Goal: Communication & Community: Ask a question

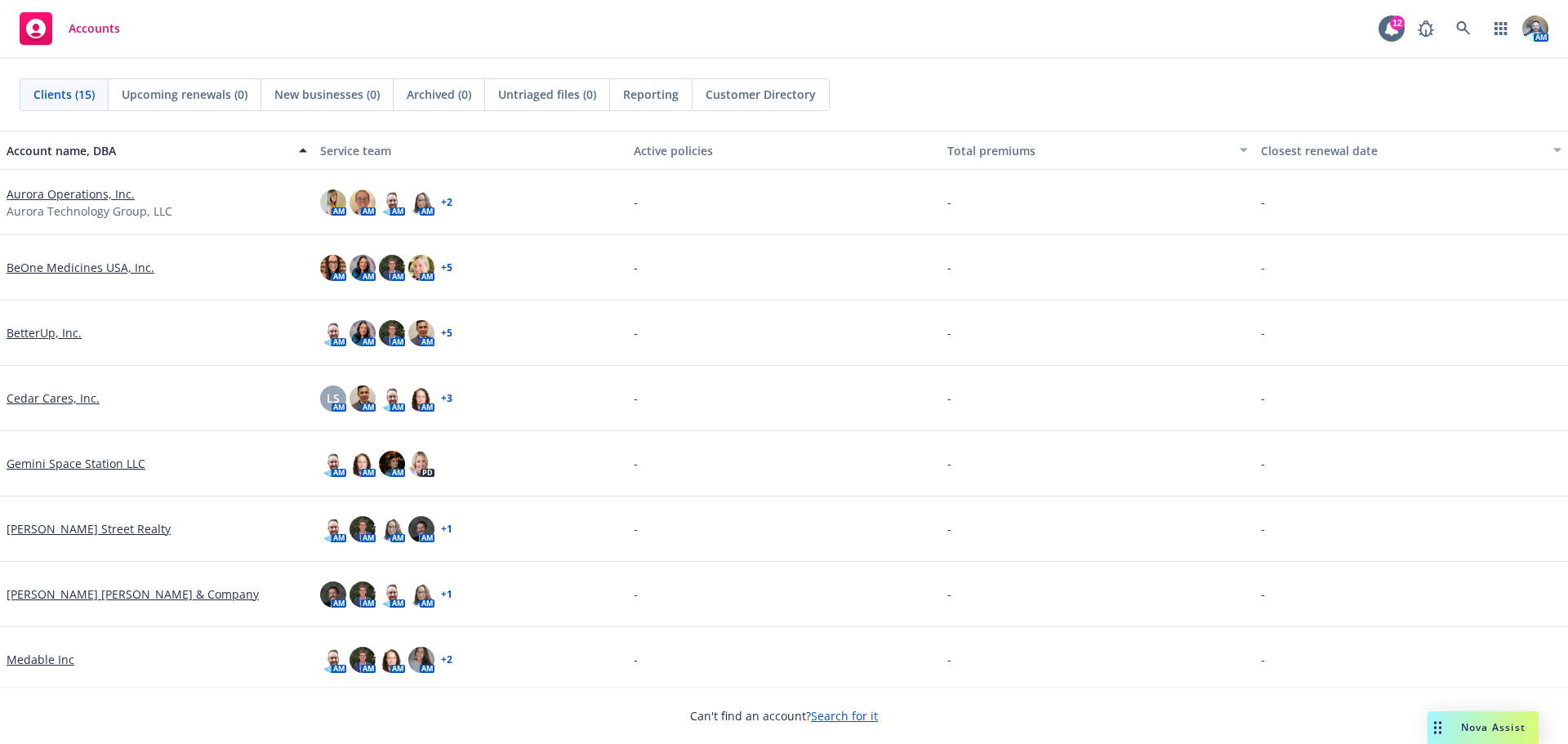
click at [76, 398] on link "Cedar Cares, Inc." at bounding box center [53, 399] width 94 height 17
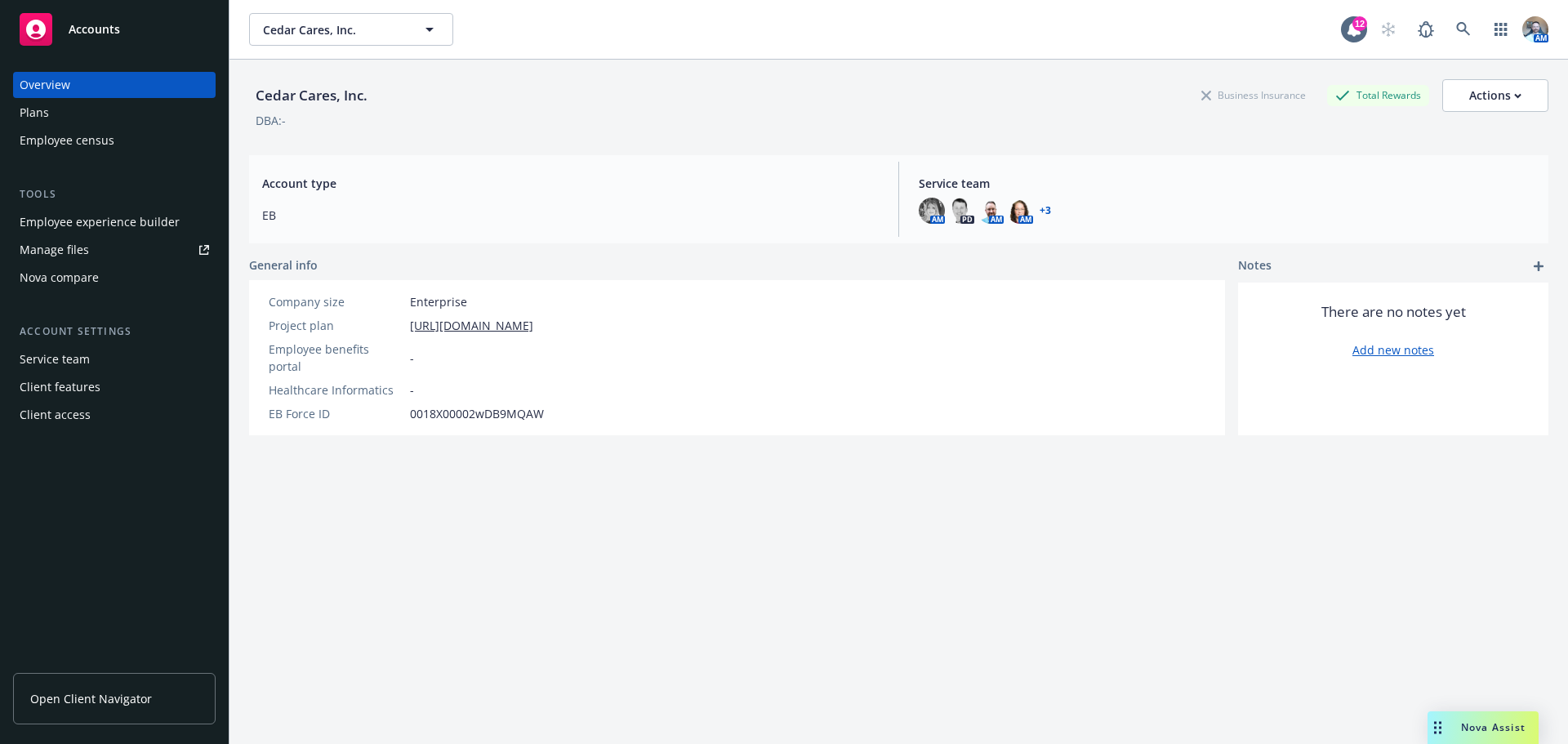
click at [52, 100] on div "Plans" at bounding box center [114, 112] width 189 height 26
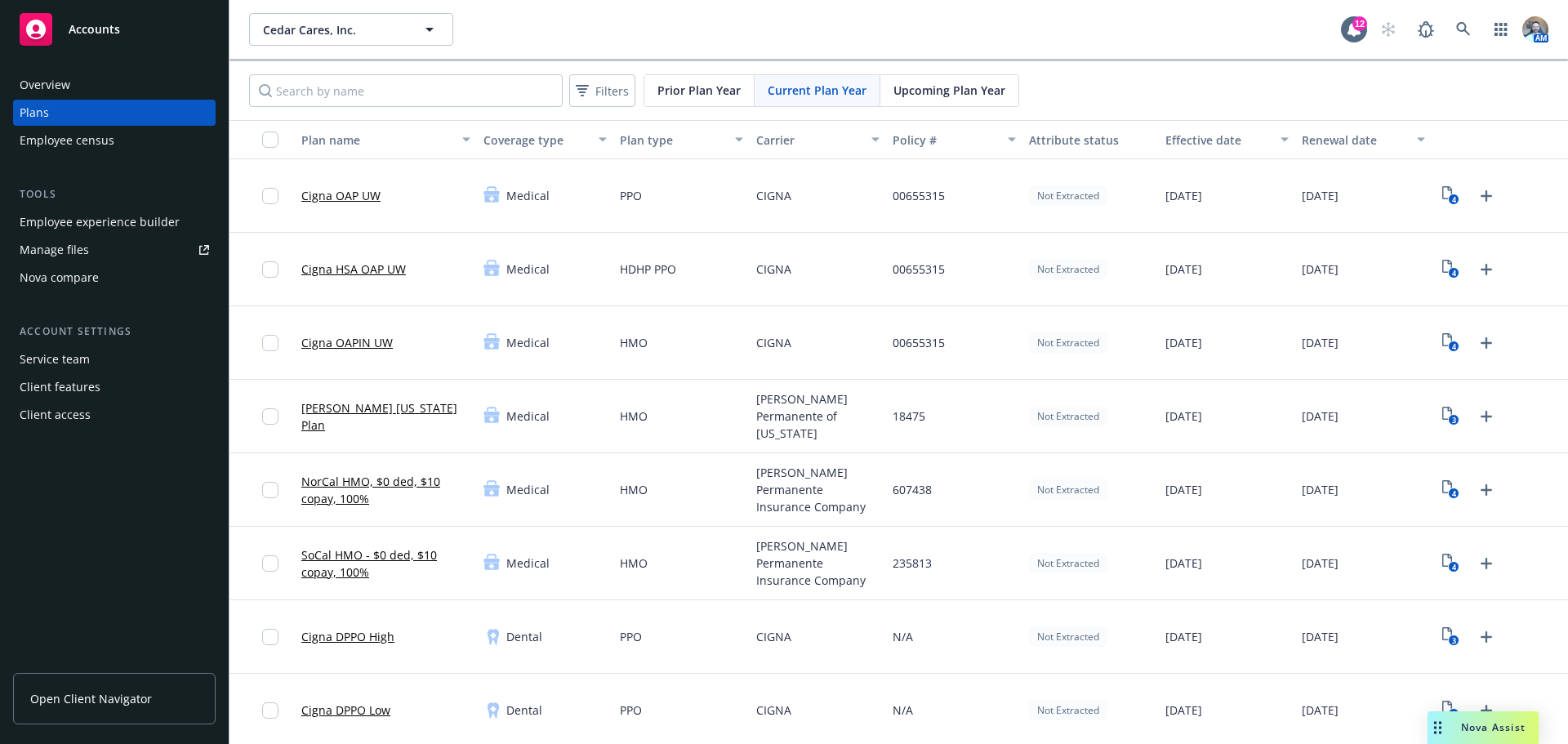
click at [45, 88] on div "Overview" at bounding box center [44, 84] width 50 height 26
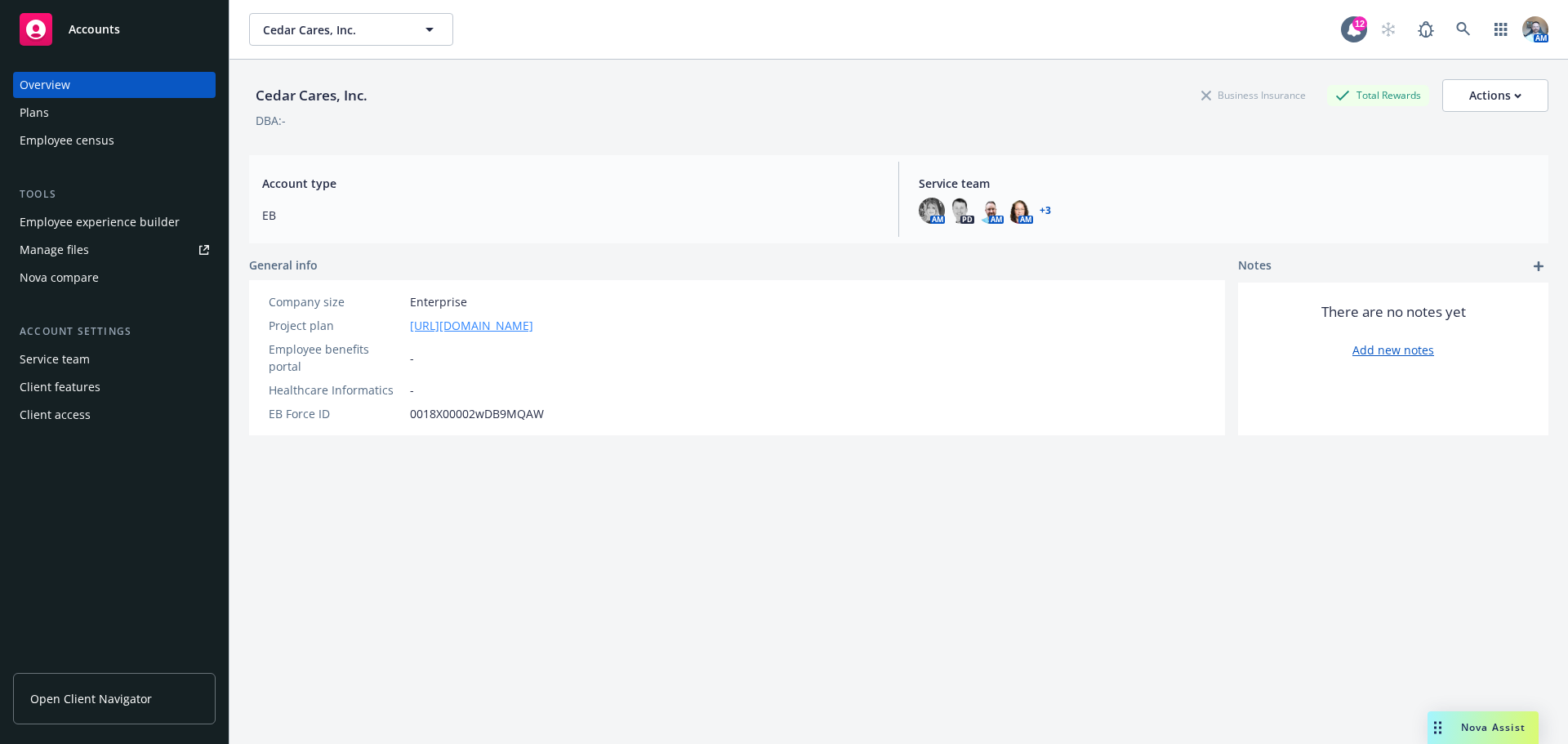
click at [534, 328] on link "https://docs.google.com/spreadsheets/d/1A9KpAvKxM5kxoZAdBGC2rve6EQfzELfHVLZOknl…" at bounding box center [472, 325] width 124 height 17
click at [42, 113] on div "Plans" at bounding box center [34, 112] width 29 height 26
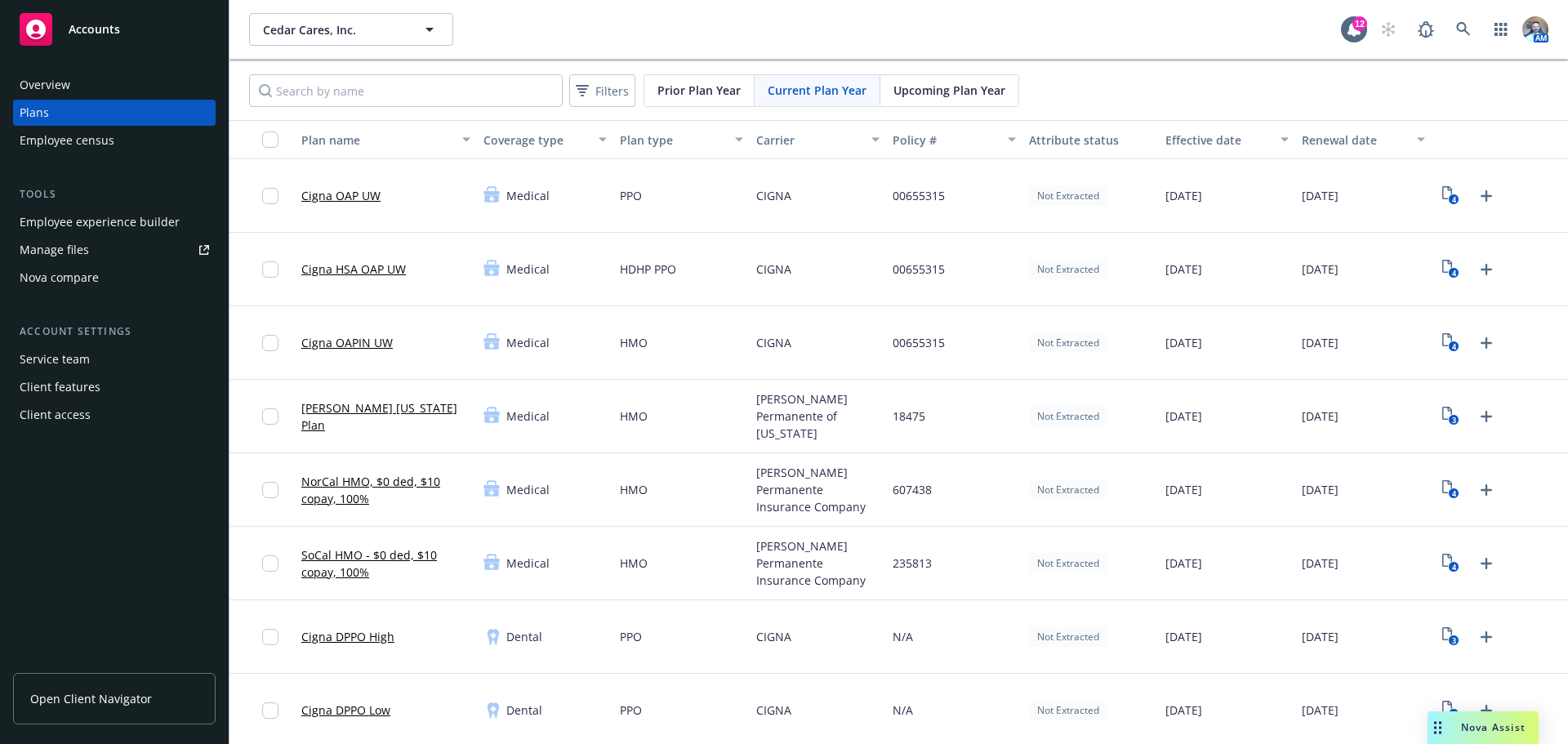
click at [348, 191] on link "Cigna OAP UW" at bounding box center [341, 196] width 79 height 17
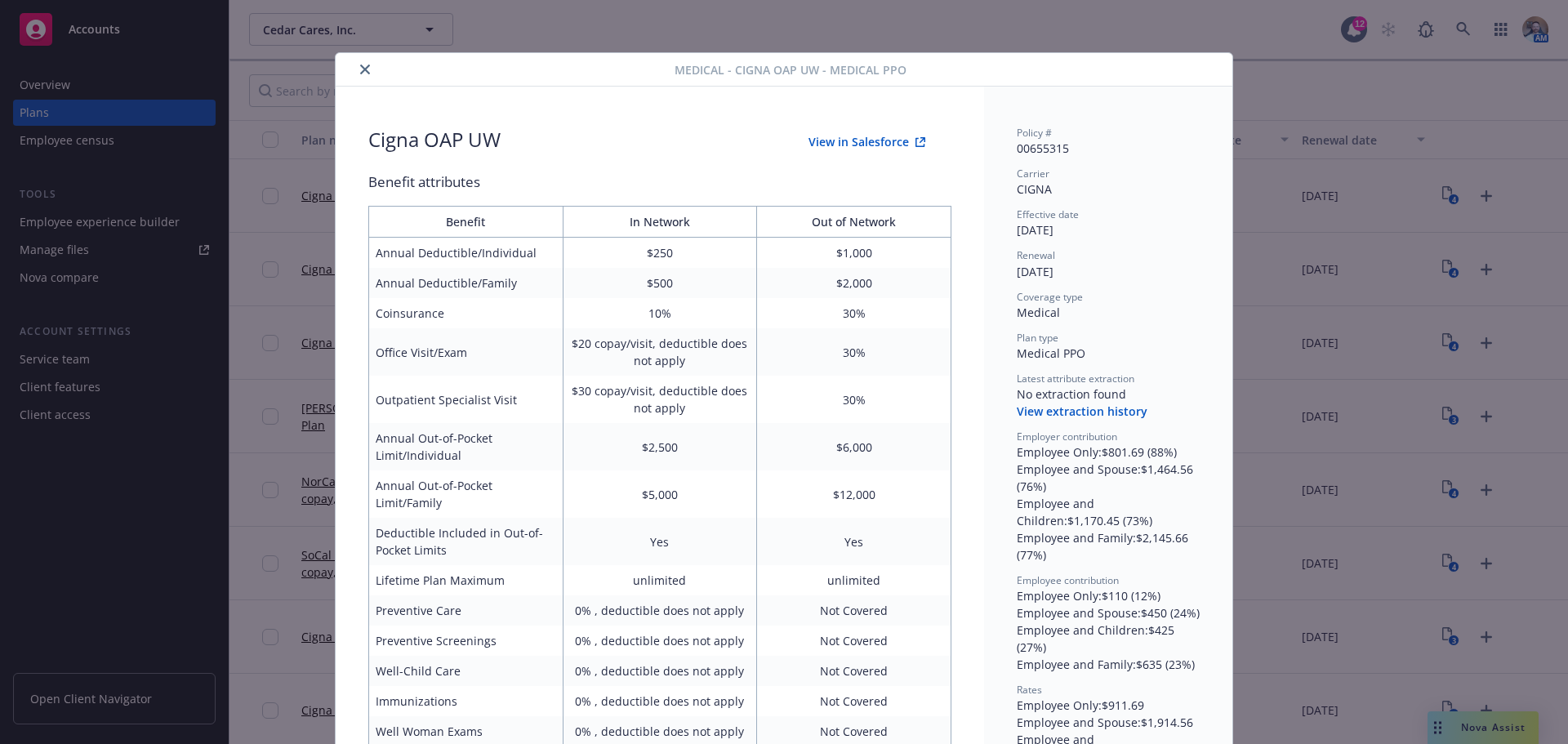
scroll to position [49, 0]
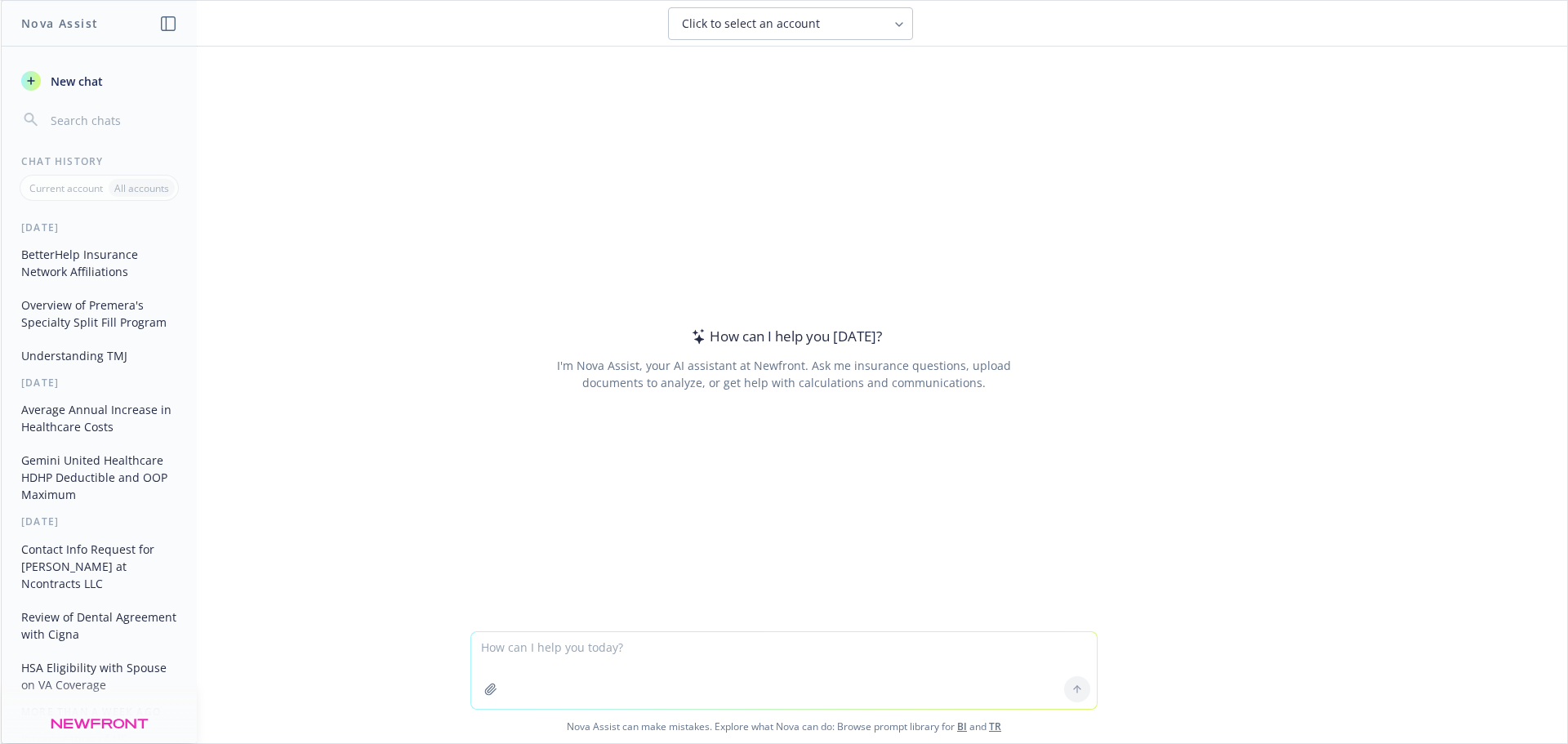
click at [638, 640] on textarea at bounding box center [784, 671] width 625 height 77
click at [801, 36] on button "Click to select an account" at bounding box center [791, 24] width 245 height 33
click at [764, 73] on input "search" at bounding box center [802, 67] width 206 height 31
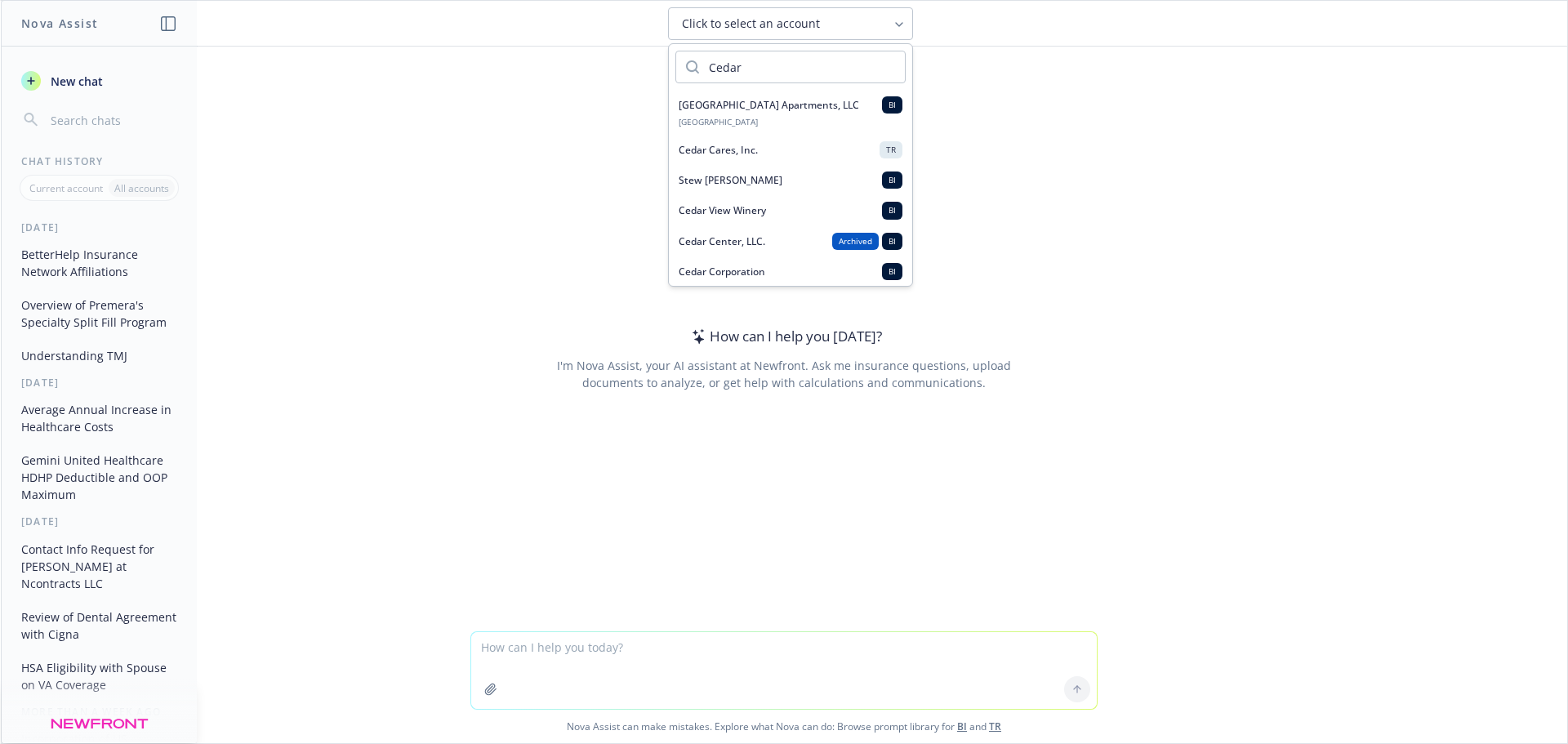
type input "Cedar"
click at [757, 155] on div "Cedar Cares, Inc. TR" at bounding box center [791, 150] width 224 height 17
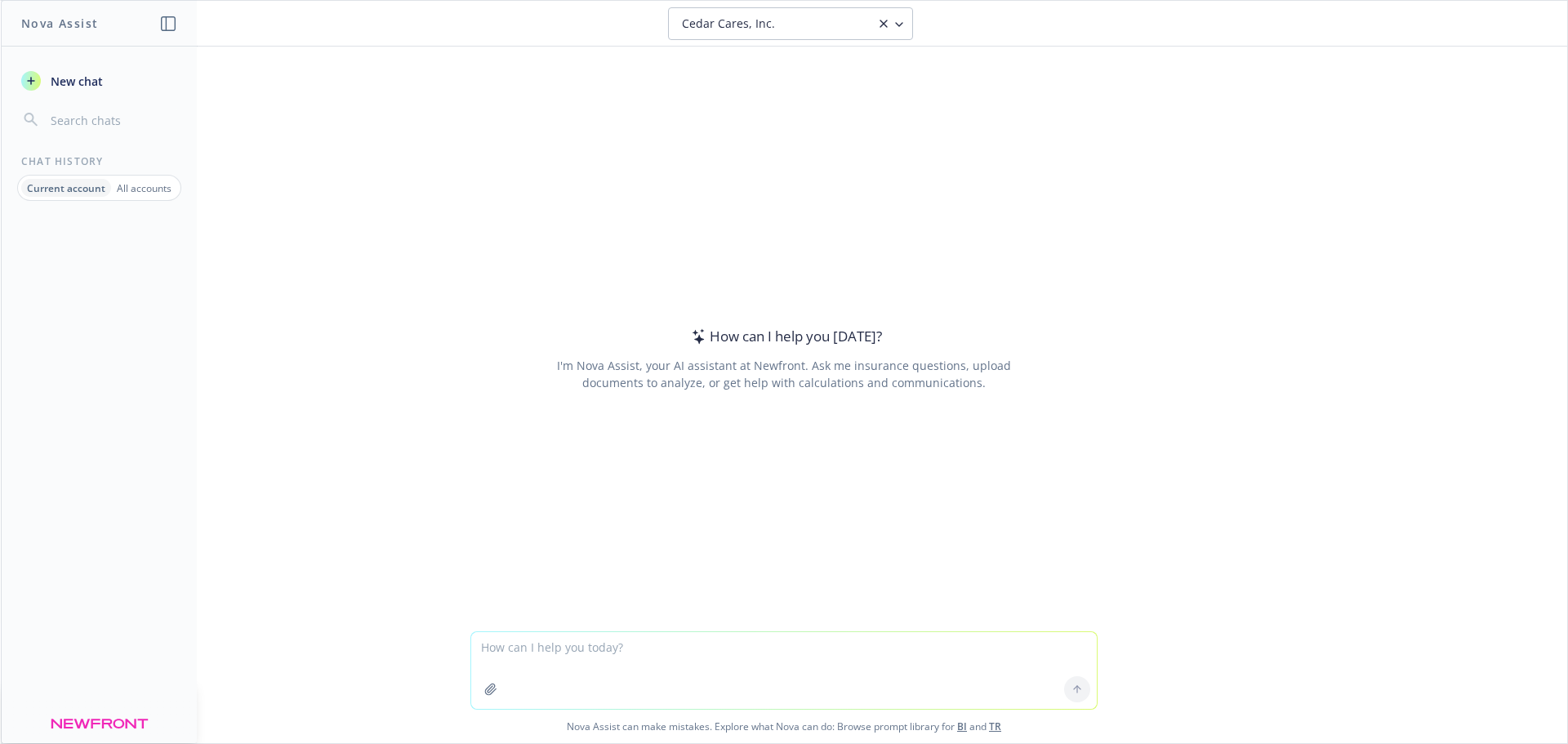
click at [568, 667] on textarea at bounding box center [784, 671] width 625 height 77
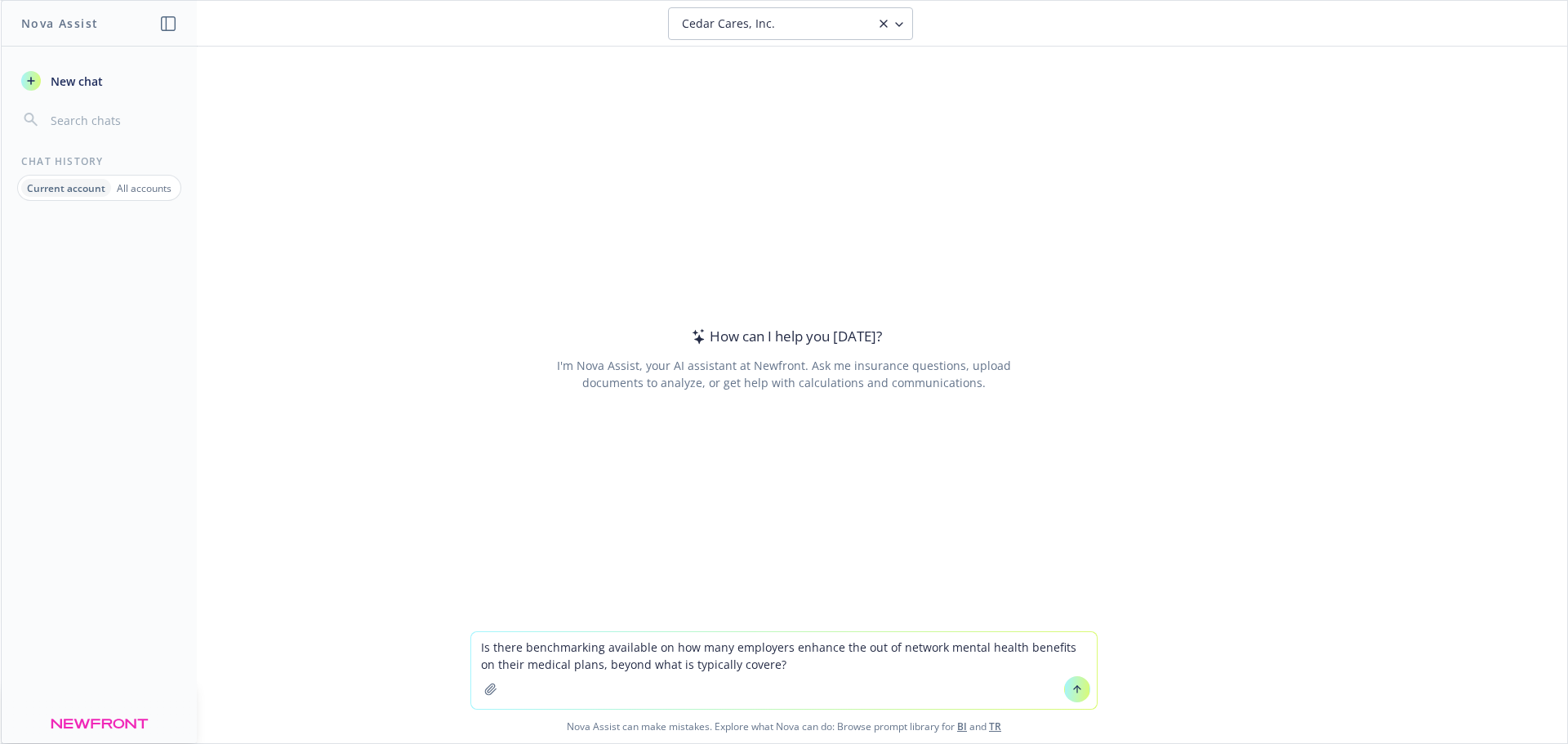
type textarea "Is there benchmarking available on how many employers enhance the out of networ…"
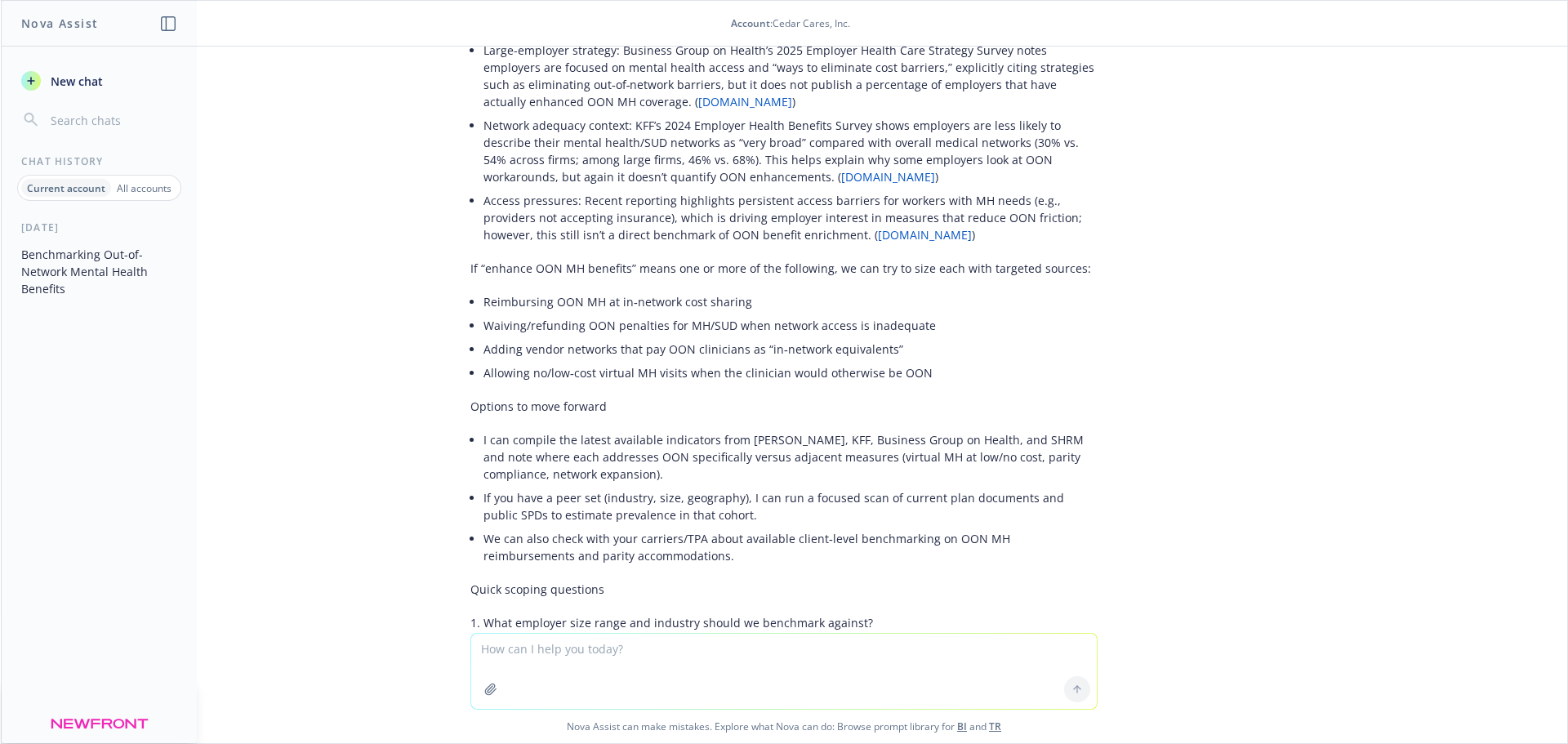
scroll to position [163, 0]
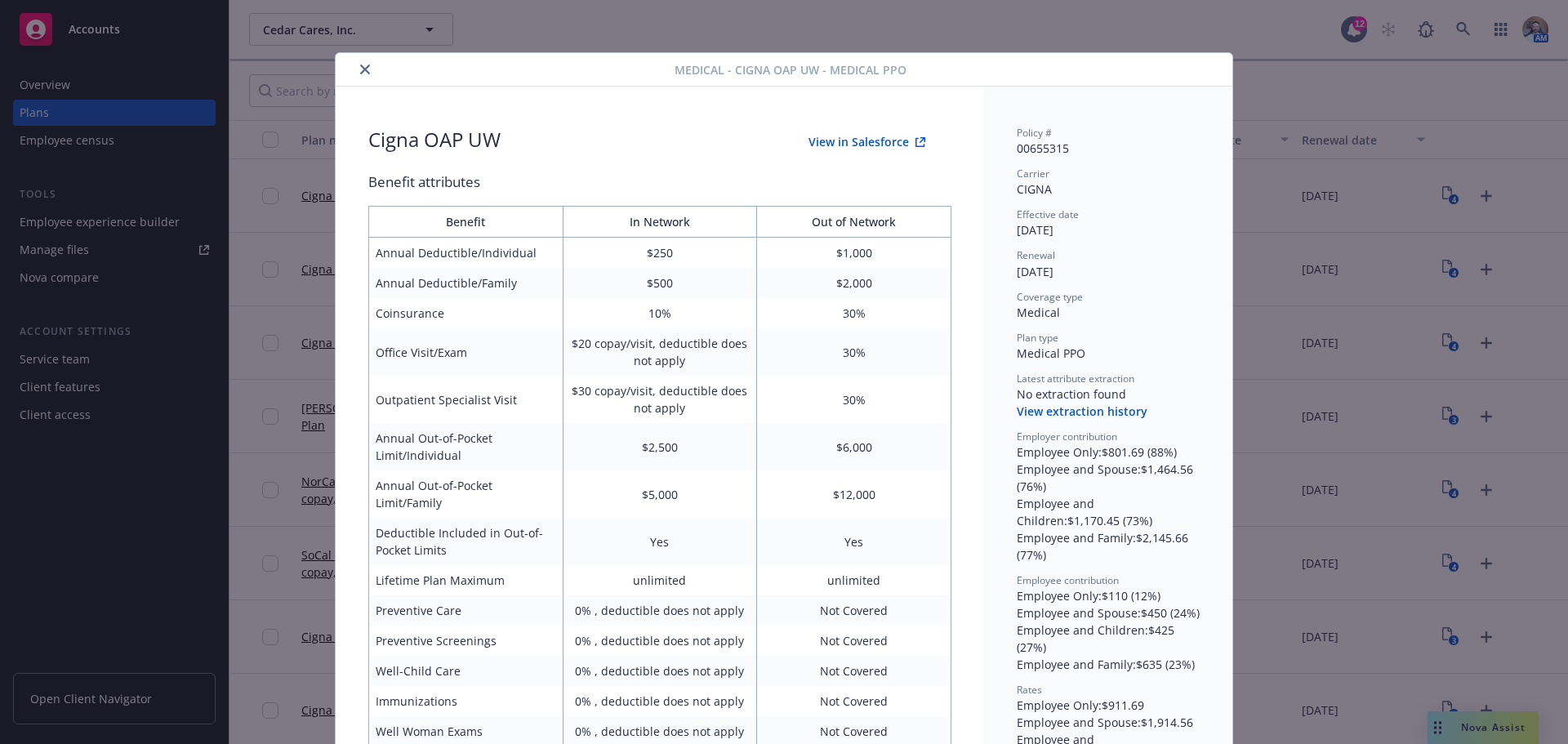
scroll to position [49, 0]
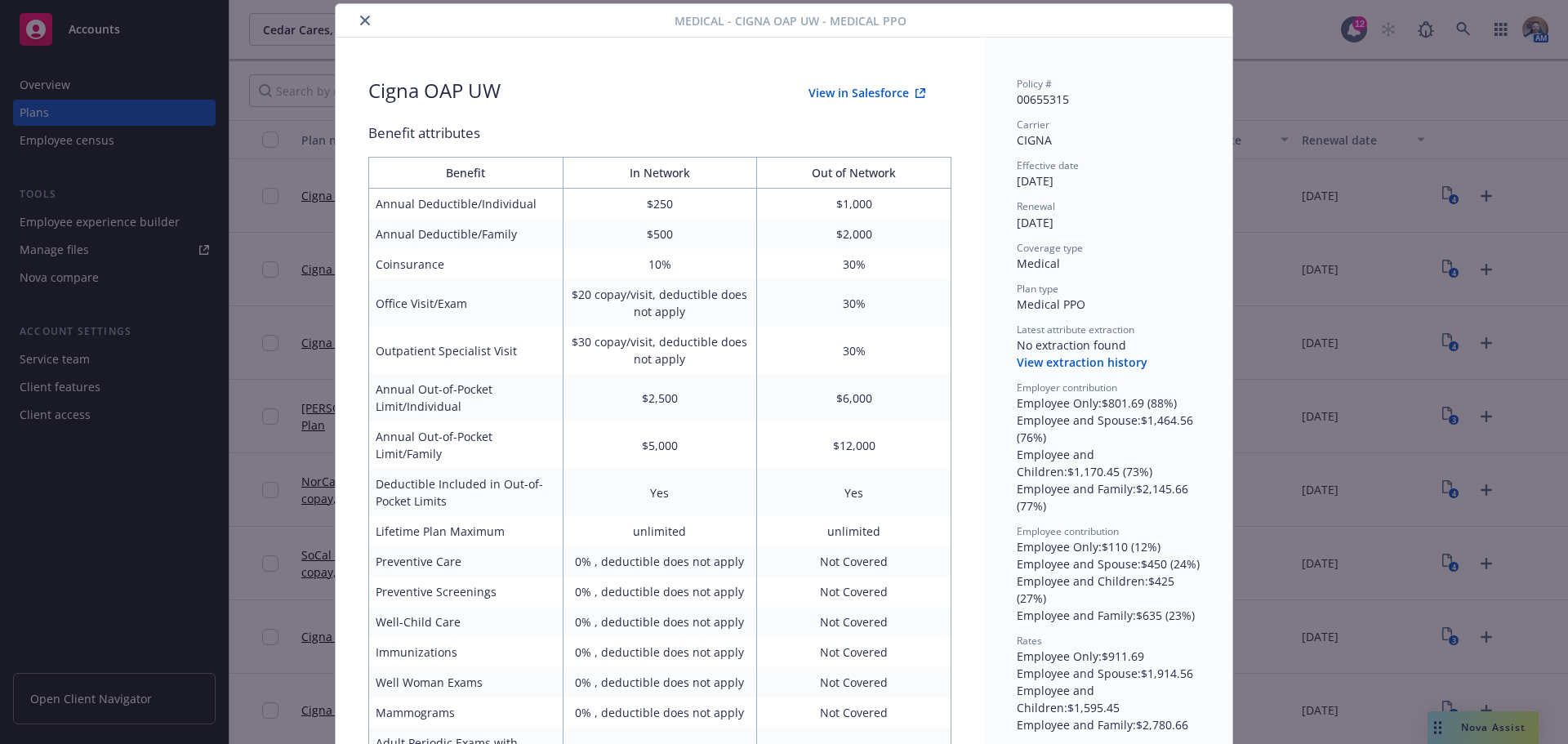
click at [364, 29] on div at bounding box center [509, 20] width 333 height 19
click at [346, 23] on div at bounding box center [509, 20] width 333 height 19
click at [355, 23] on button "close" at bounding box center [365, 20] width 19 height 19
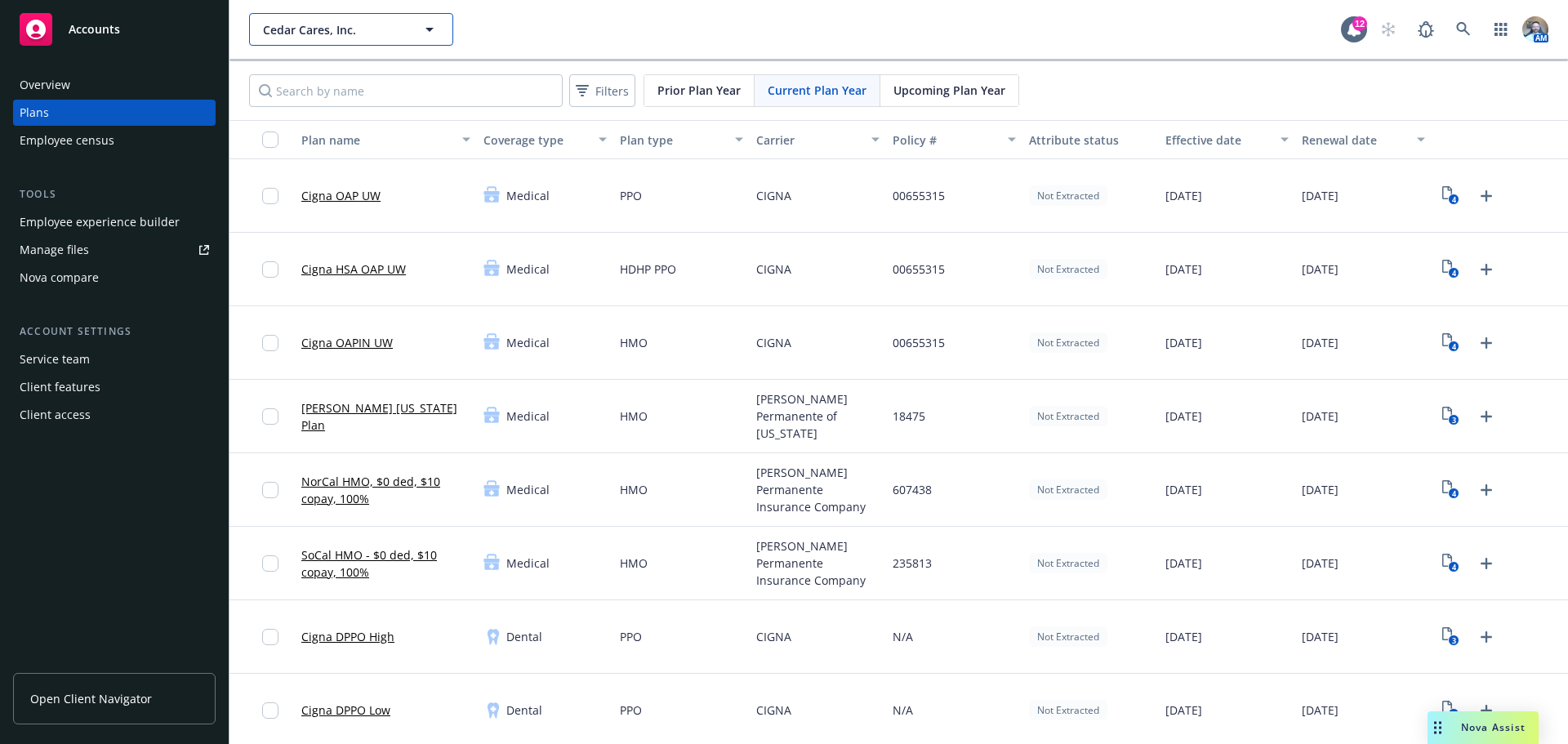
click at [354, 23] on span "Cedar Cares, Inc." at bounding box center [334, 30] width 141 height 17
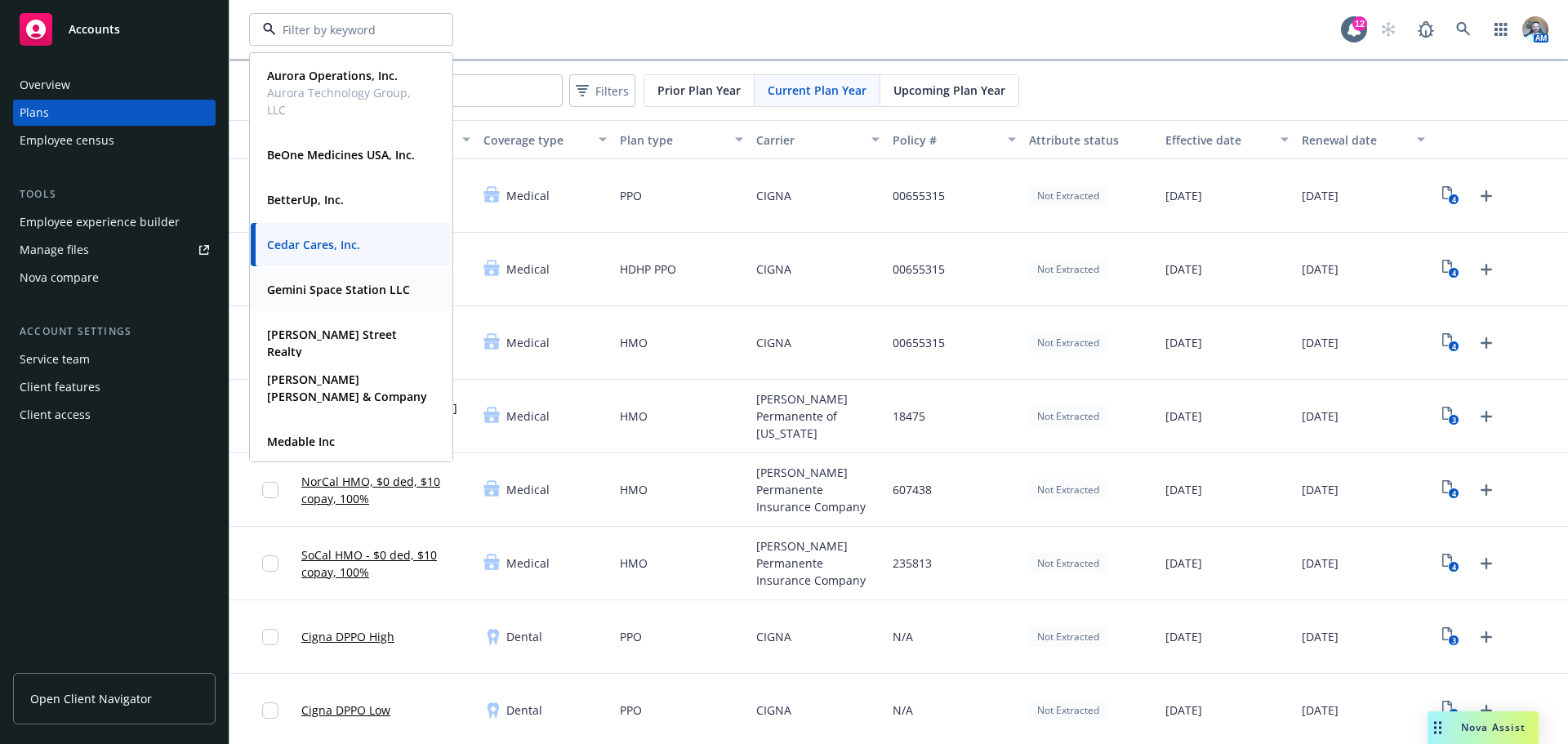
click at [338, 288] on strong "Gemini Space Station LLC" at bounding box center [339, 289] width 143 height 15
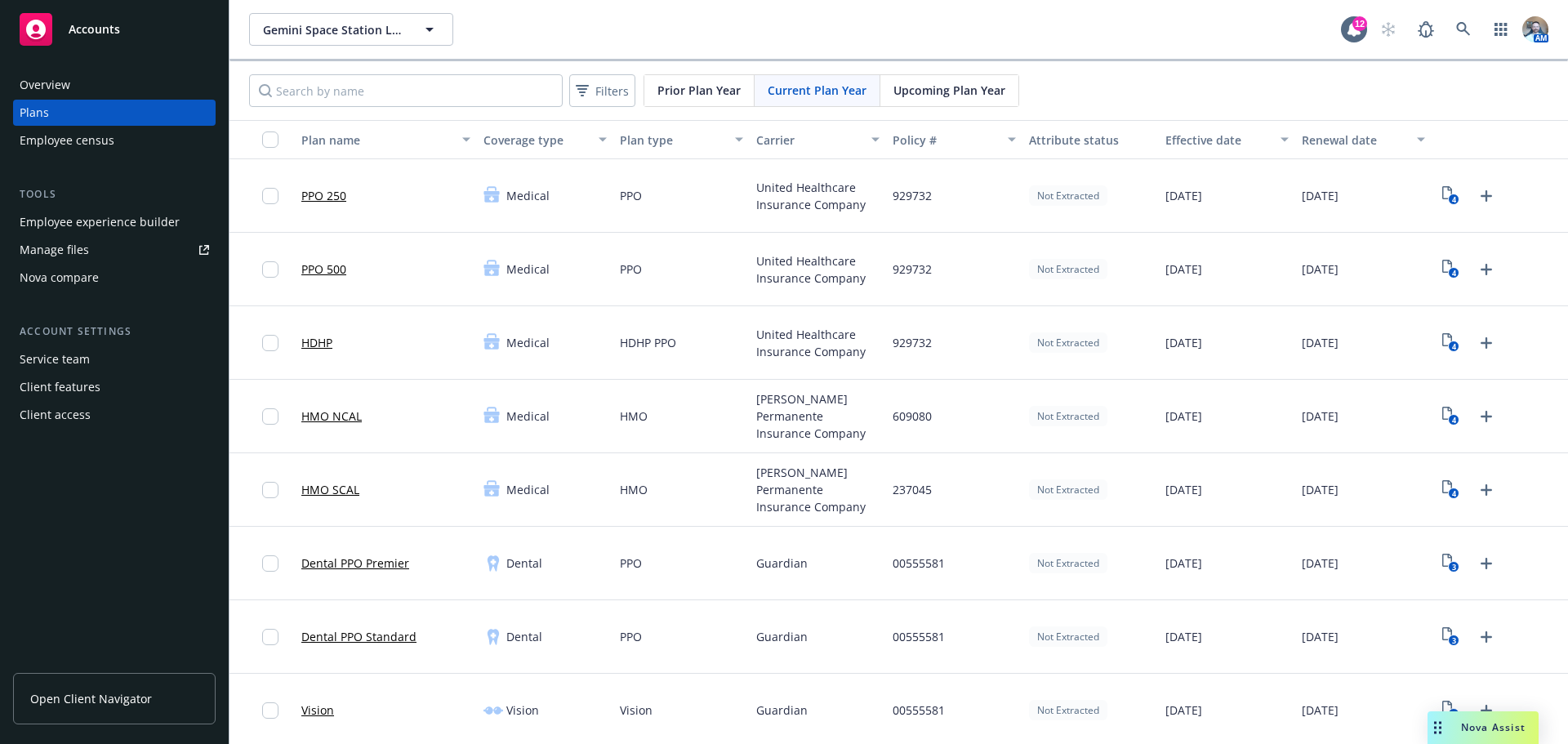
click at [104, 698] on span "Open Client Navigator" at bounding box center [91, 699] width 122 height 17
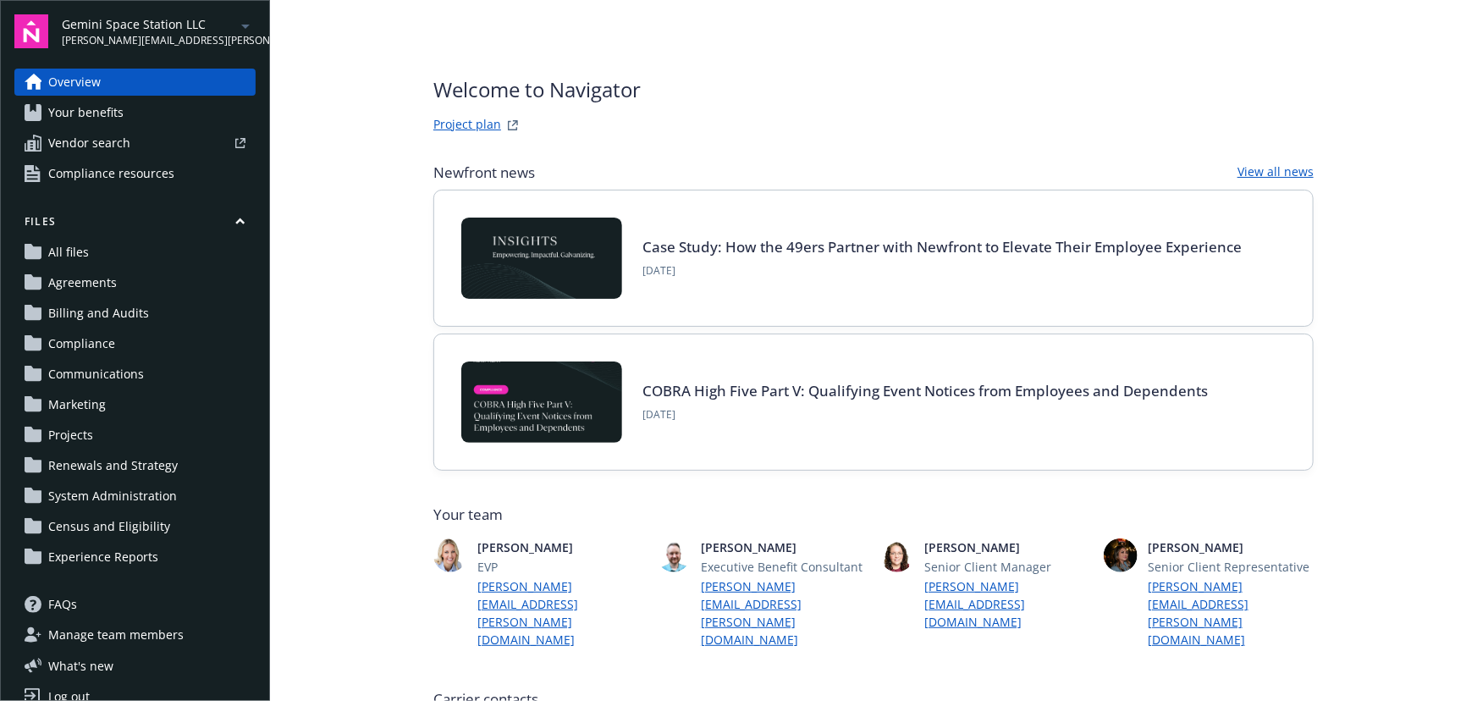
click at [468, 124] on link "Project plan" at bounding box center [467, 125] width 68 height 20
